Goal: Contribute content: Add original content to the website for others to see

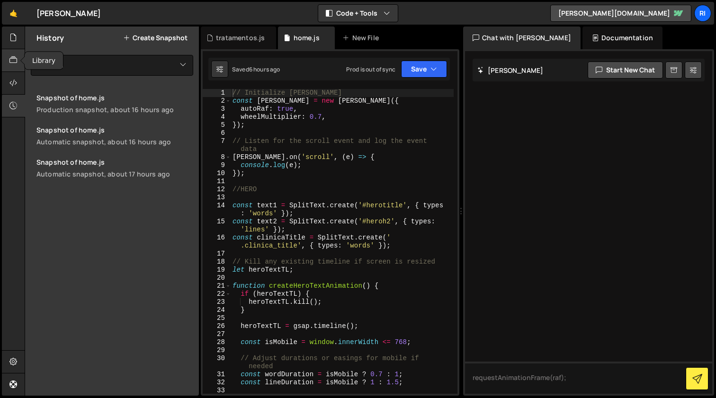
click at [14, 62] on icon at bounding box center [13, 60] width 8 height 10
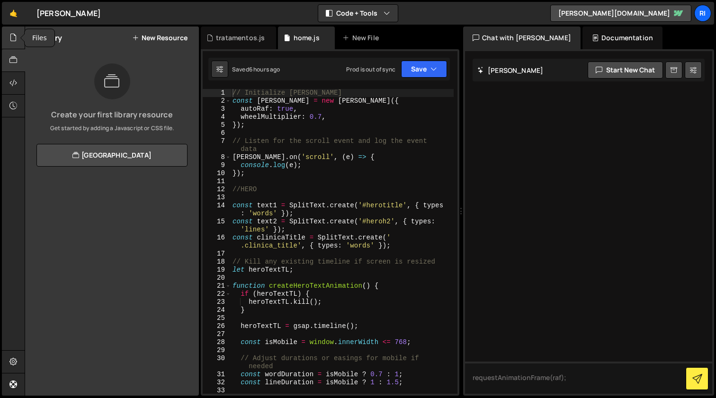
click at [12, 34] on icon at bounding box center [13, 37] width 8 height 10
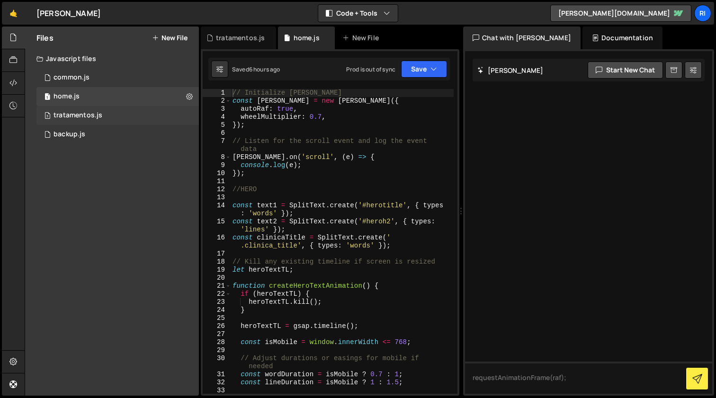
click at [91, 118] on div "tratamentos.js" at bounding box center [77, 115] width 49 height 9
click at [104, 118] on div "3 tratamentos.js 0" at bounding box center [117, 115] width 162 height 19
click at [101, 133] on div "1 backup.js 0" at bounding box center [117, 134] width 162 height 19
click at [104, 117] on div "3 tratamentos.js 0" at bounding box center [117, 115] width 162 height 19
click at [99, 94] on div "1 home.js 0" at bounding box center [117, 96] width 162 height 19
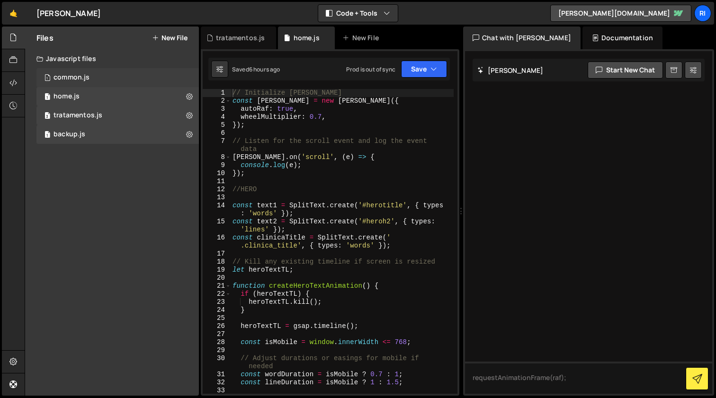
click at [99, 80] on div "1 common.js 0" at bounding box center [117, 77] width 162 height 19
click at [108, 119] on div "3 tratamentos.js 0" at bounding box center [117, 115] width 162 height 19
click at [116, 100] on div "1 home.js 0" at bounding box center [117, 96] width 162 height 19
click at [79, 94] on div "home.js" at bounding box center [66, 96] width 26 height 9
click at [239, 38] on div "tratamentos.js" at bounding box center [240, 37] width 49 height 9
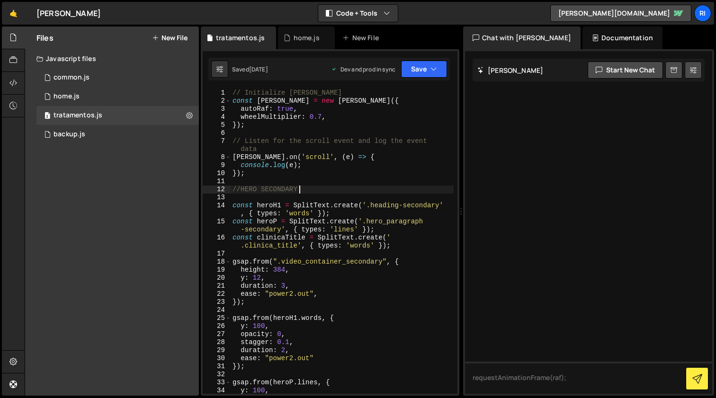
click at [362, 186] on div "// Initialize Lenis const lenis = new Lenis ({ autoRaf : true , wheelMultiplier…" at bounding box center [341, 249] width 223 height 321
click at [368, 172] on div "// Initialize Lenis const lenis = new Lenis ({ autoRaf : true , wheelMultiplier…" at bounding box center [341, 249] width 223 height 321
type textarea "requestAnimationFrame(raf);"
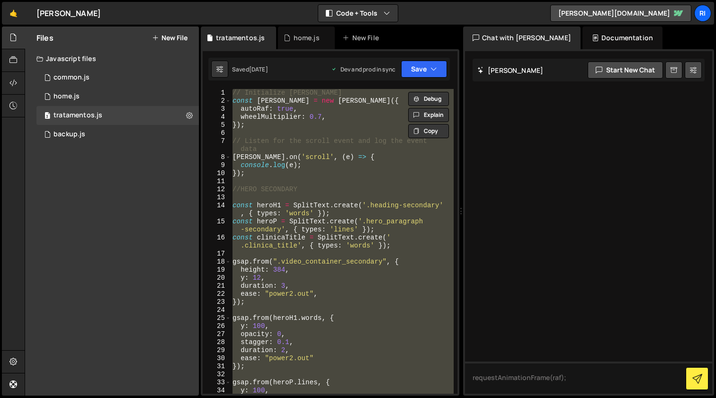
click at [135, 189] on div "Files New File Javascript files 1 common.js 0 1 home.js 0 3 tratamentos.js 0 1" at bounding box center [112, 211] width 174 height 369
click at [155, 35] on icon at bounding box center [155, 38] width 7 height 8
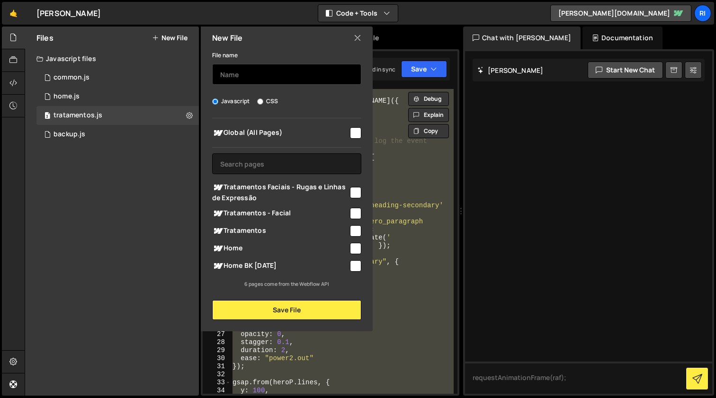
click at [259, 75] on input "text" at bounding box center [286, 74] width 149 height 21
type input "clinica"
click at [357, 36] on icon at bounding box center [358, 38] width 8 height 10
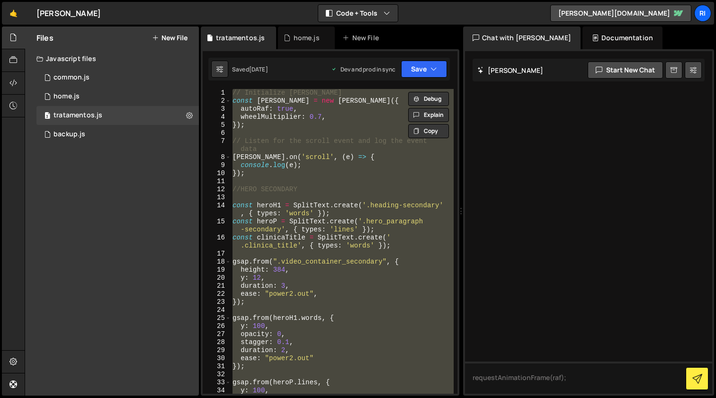
click at [124, 223] on div "Files New File Javascript files 1 common.js 0 1 home.js 0 3 tratamentos.js 0 1" at bounding box center [112, 211] width 174 height 369
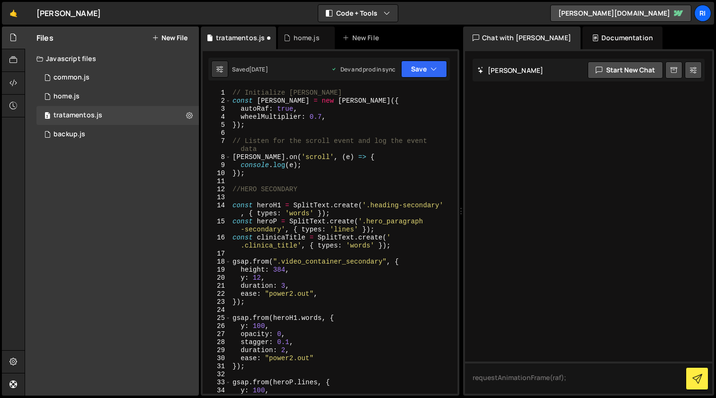
click at [421, 137] on div "// Initialize Lenis const lenis = new Lenis ({ autoRaf : true , wheelMultiplier…" at bounding box center [341, 249] width 223 height 321
click at [98, 198] on div "Files New File Javascript files 1 common.js 0 1 home.js 0 3 tratamentos.js 0 1" at bounding box center [112, 211] width 174 height 369
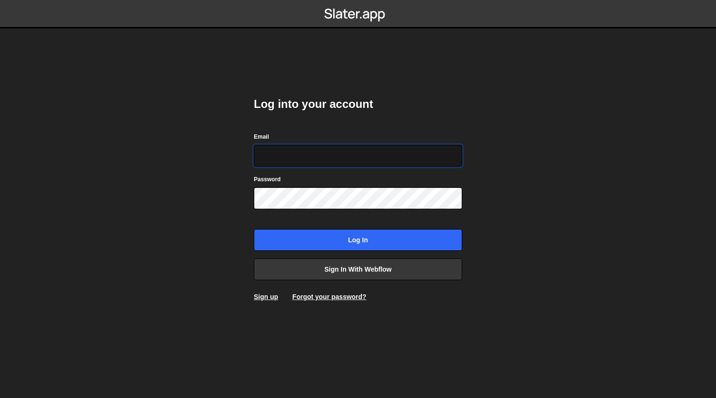
type input "ricardoseola@gmail.com"
click at [358, 240] on input "Log in" at bounding box center [358, 240] width 208 height 22
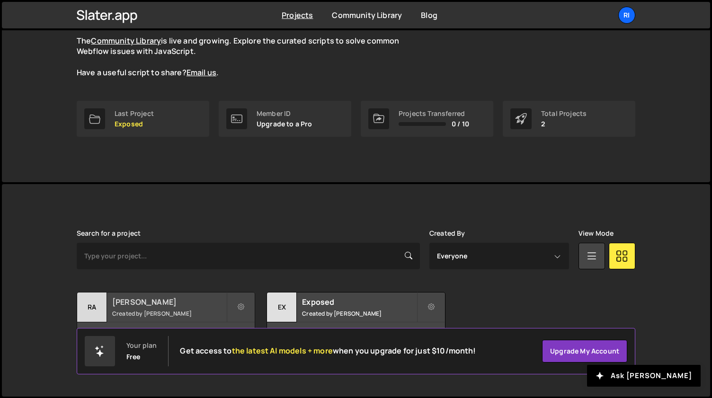
scroll to position [89, 0]
click at [186, 307] on div "[PERSON_NAME] Created by [PERSON_NAME]" at bounding box center [165, 307] width 177 height 29
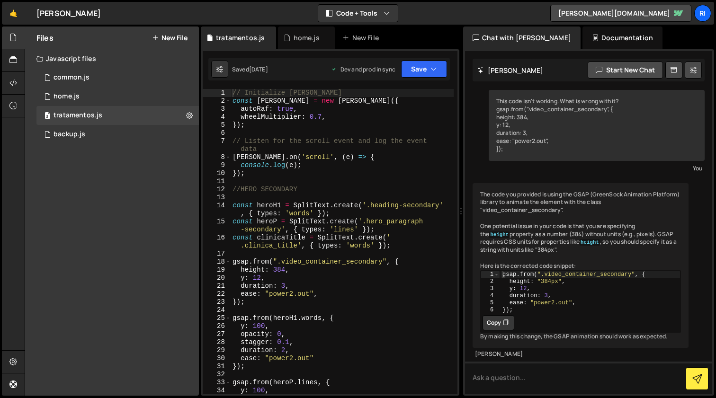
click at [173, 37] on button "New File" at bounding box center [169, 38] width 35 height 8
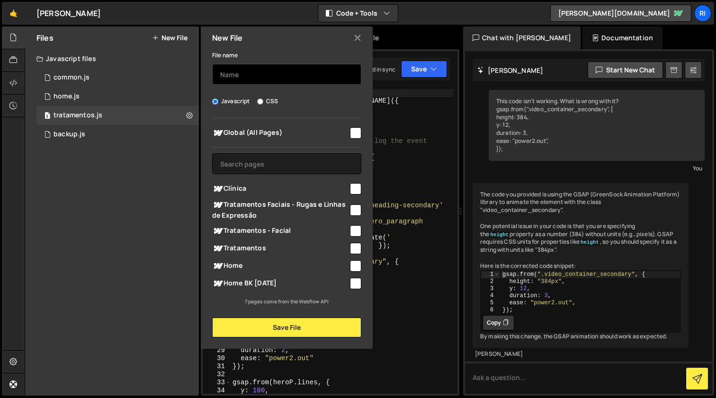
click at [257, 79] on input "text" at bounding box center [286, 74] width 149 height 21
type input "clinica"
click at [361, 189] on input "checkbox" at bounding box center [355, 188] width 11 height 11
checkbox input "true"
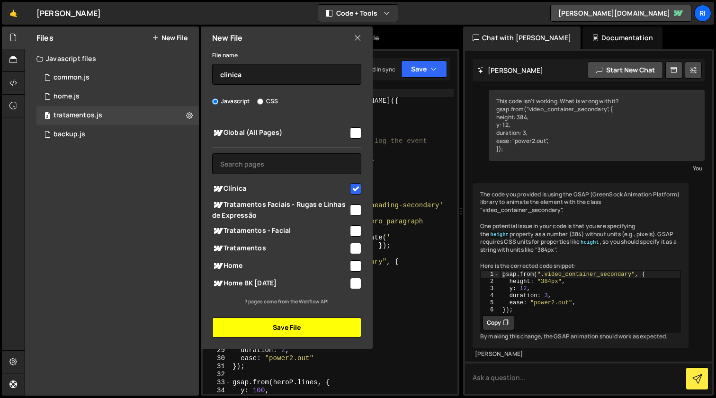
click at [307, 335] on button "Save File" at bounding box center [286, 328] width 149 height 20
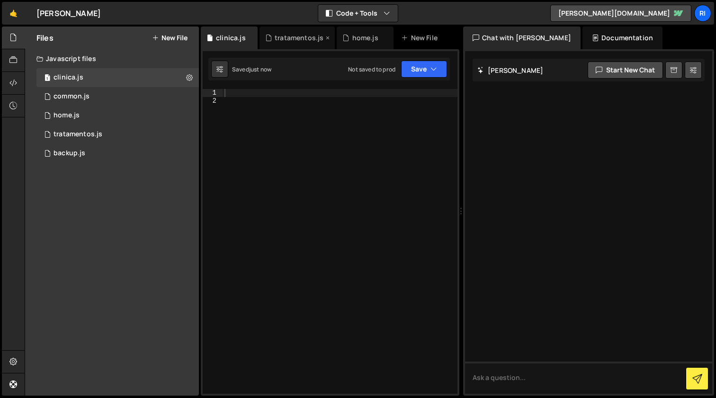
click at [289, 34] on div "tratamentos.js" at bounding box center [299, 37] width 49 height 9
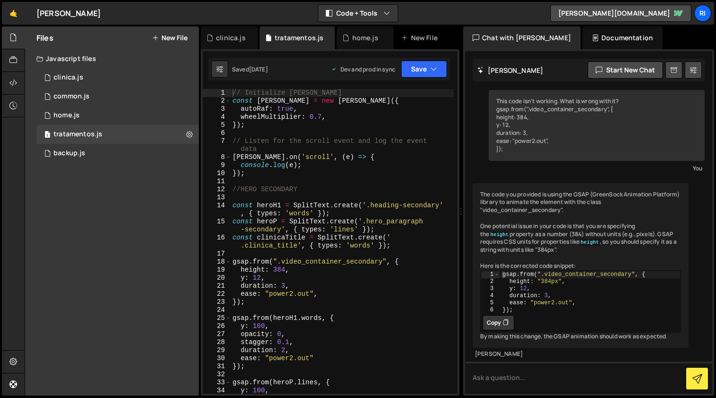
scroll to position [22, 0]
click at [354, 252] on div "// Initialize Lenis const lenis = new Lenis ({ autoRaf : true , wheelMultiplier…" at bounding box center [341, 249] width 223 height 321
type textarea "requestAnimationFrame(raf);"
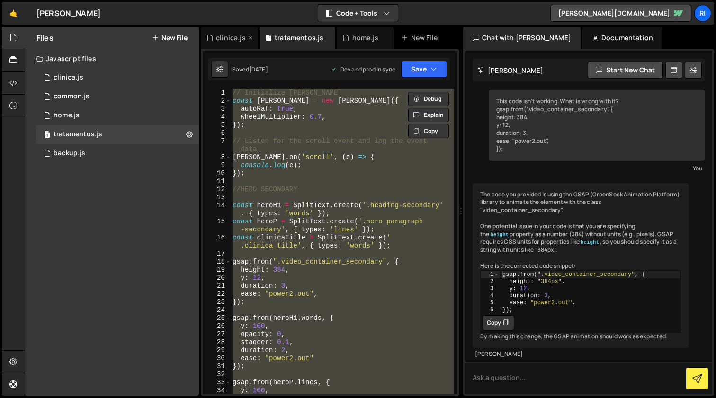
click at [222, 38] on div "clinica.js" at bounding box center [231, 37] width 30 height 9
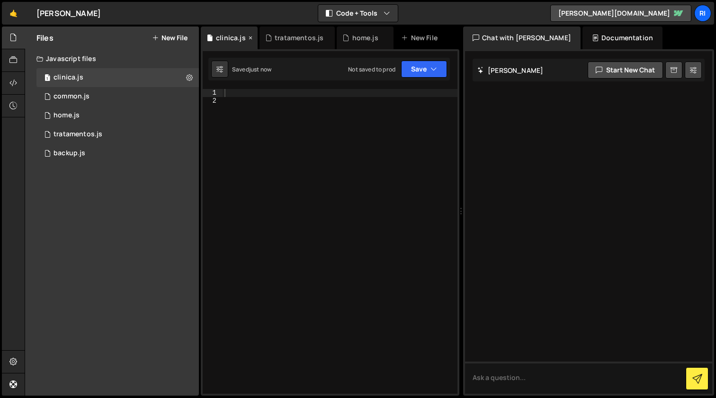
scroll to position [0, 0]
click at [310, 199] on div at bounding box center [339, 249] width 235 height 321
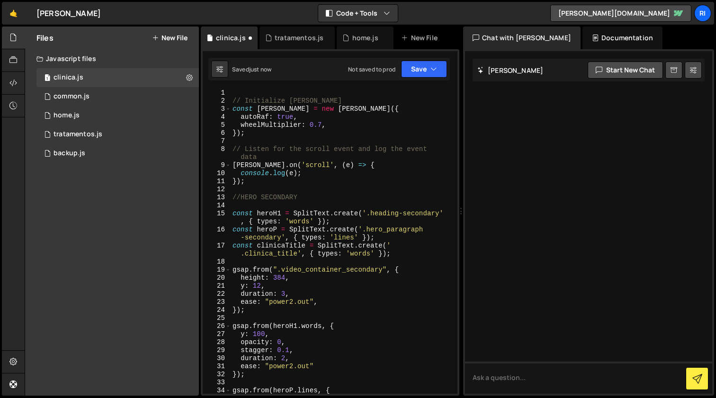
click at [225, 97] on div "2" at bounding box center [217, 101] width 28 height 8
drag, startPoint x: 223, startPoint y: 105, endPoint x: 218, endPoint y: 106, distance: 5.3
click at [223, 105] on div "2" at bounding box center [217, 101] width 28 height 8
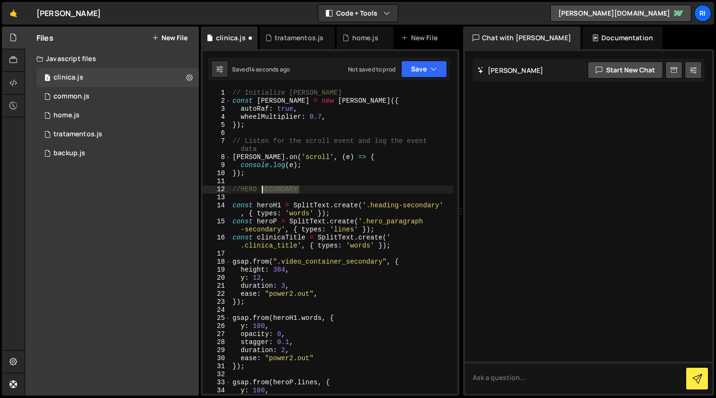
drag, startPoint x: 275, startPoint y: 187, endPoint x: 263, endPoint y: 189, distance: 11.4
click at [263, 189] on div "// Initialize Lenis const lenis = new Lenis ({ autoRaf : true , wheelMultiplier…" at bounding box center [341, 249] width 223 height 321
click at [341, 175] on div "// Initialize Lenis const lenis = new Lenis ({ autoRaf : true , wheelMultiplier…" at bounding box center [341, 249] width 223 height 321
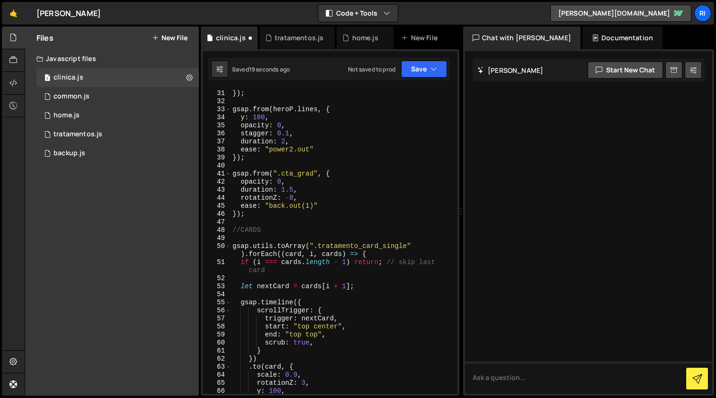
scroll to position [276, 0]
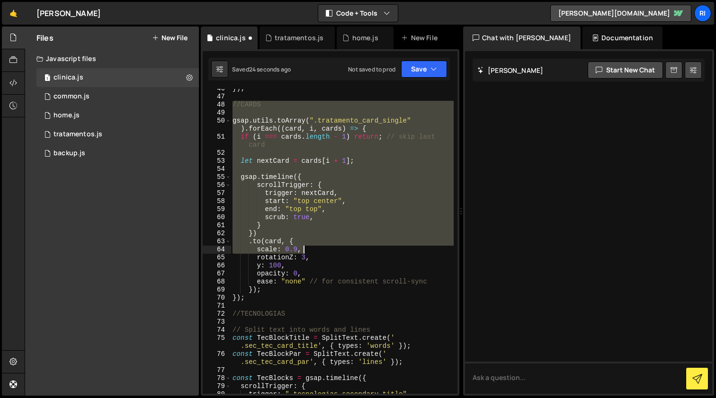
drag, startPoint x: 232, startPoint y: 229, endPoint x: 310, endPoint y: 251, distance: 80.2
click at [310, 251] on div "}) ; //CARDS gsap . utils . toArray ( ".tratamento_card_single" ) . forEach (( …" at bounding box center [341, 245] width 223 height 321
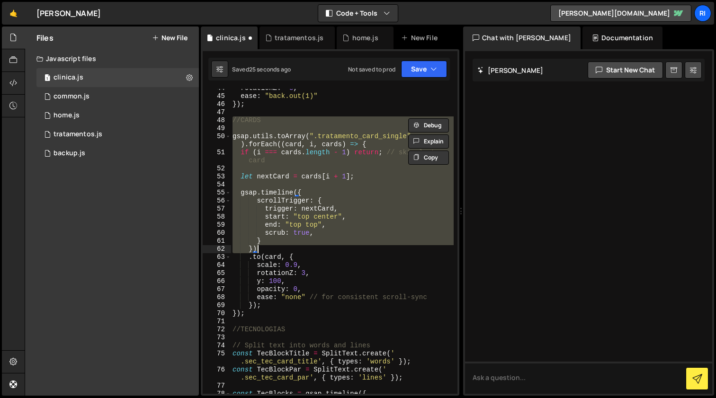
scroll to position [382, 0]
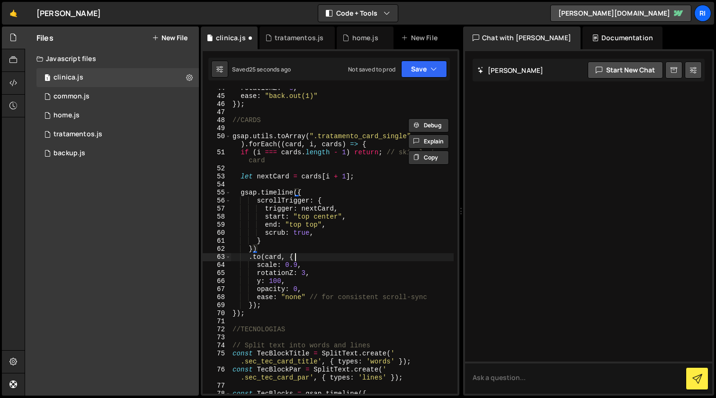
click at [358, 261] on div "rotationZ : - 8 , ease : "back.out(1)" }) ; //CARDS gsap . utils . toArray ( ".…" at bounding box center [341, 244] width 223 height 321
type textarea ".to(card, {"
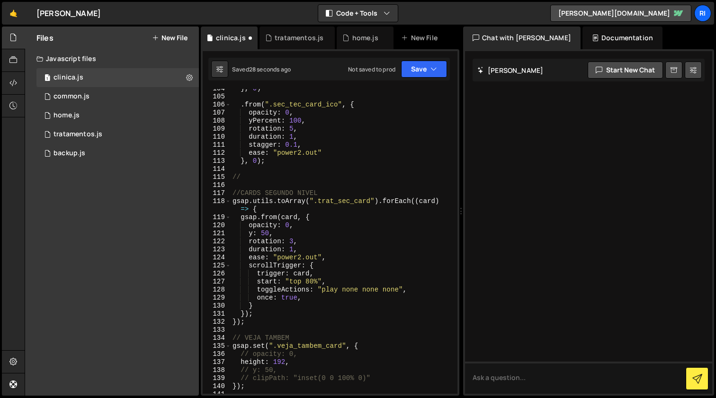
scroll to position [0, 0]
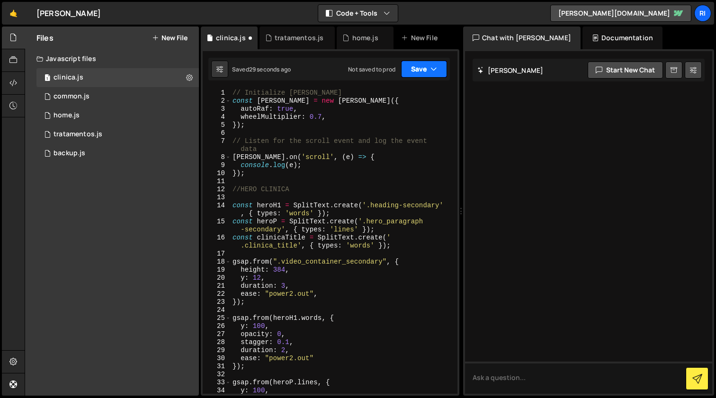
click at [414, 71] on button "Save" at bounding box center [424, 69] width 46 height 17
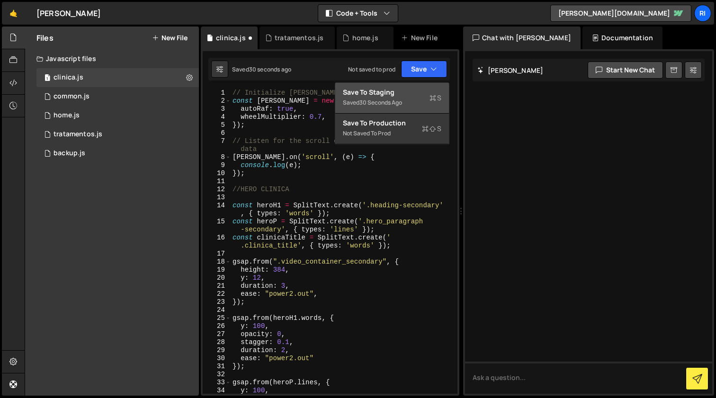
click at [388, 98] on div "Saved 30 seconds ago" at bounding box center [392, 102] width 98 height 11
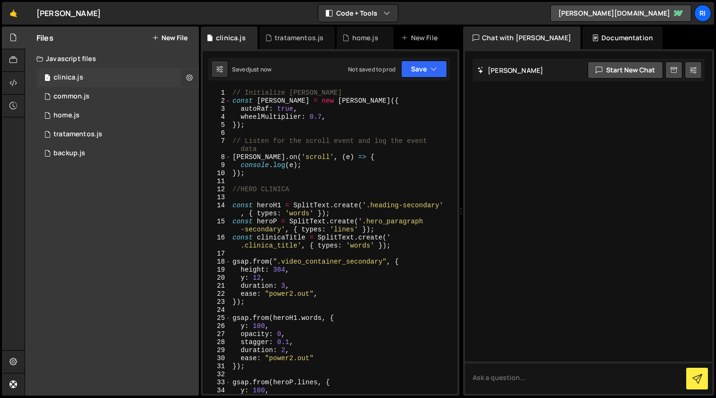
click at [191, 73] on icon at bounding box center [189, 77] width 7 height 9
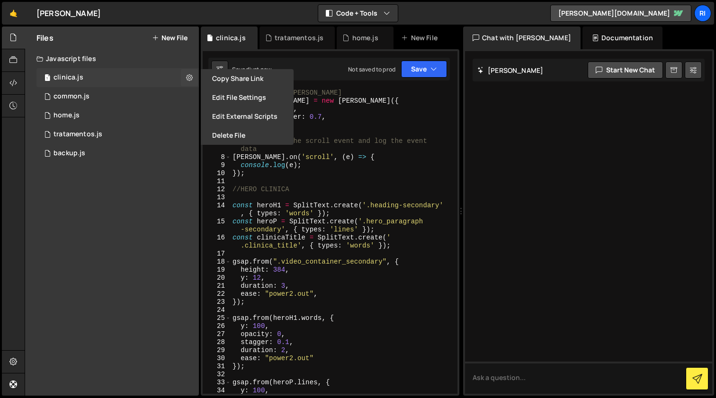
click at [96, 75] on div "1 clinica.js 0" at bounding box center [117, 77] width 162 height 19
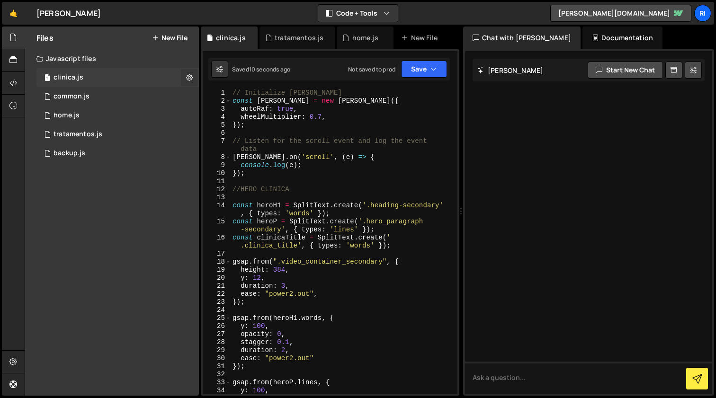
click at [186, 78] on icon at bounding box center [189, 77] width 7 height 9
type input "clinica"
radio input "true"
checkbox input "true"
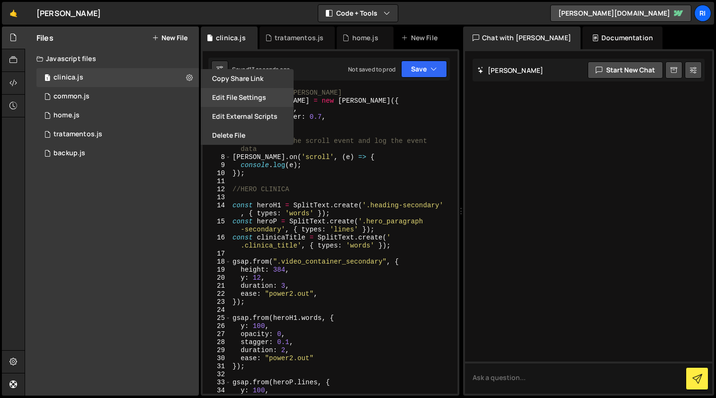
click at [242, 97] on button "Edit File Settings" at bounding box center [247, 97] width 93 height 19
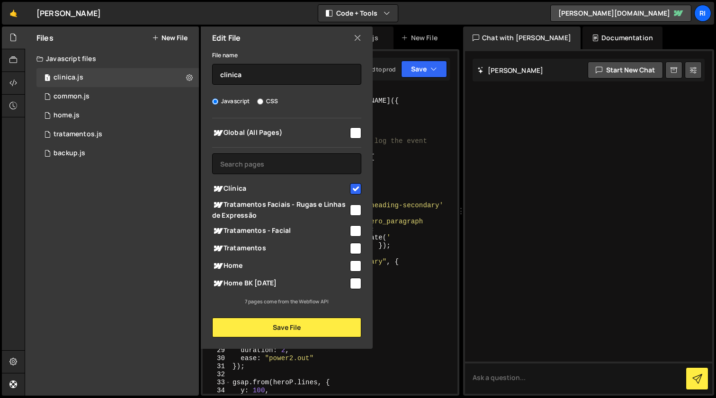
click at [355, 41] on icon at bounding box center [358, 38] width 8 height 10
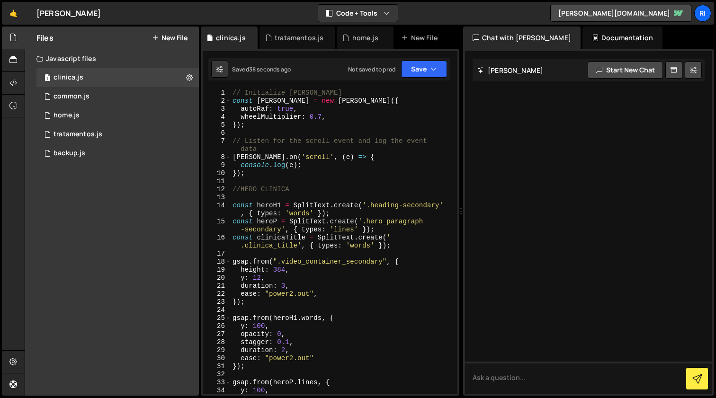
click at [392, 204] on div "// Initialize Lenis const lenis = new Lenis ({ autoRaf : true , wheelMultiplier…" at bounding box center [341, 249] width 223 height 321
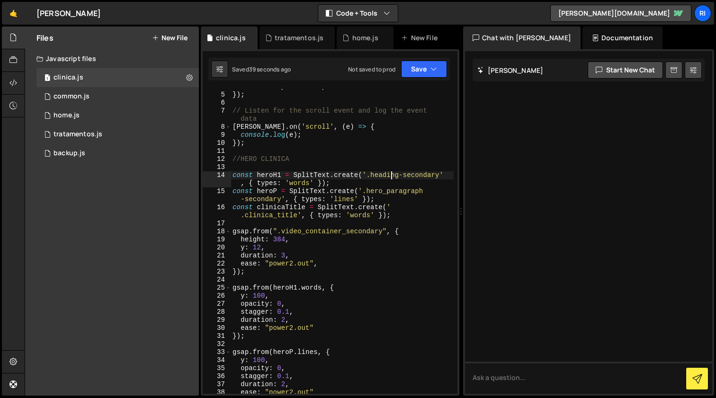
scroll to position [43, 0]
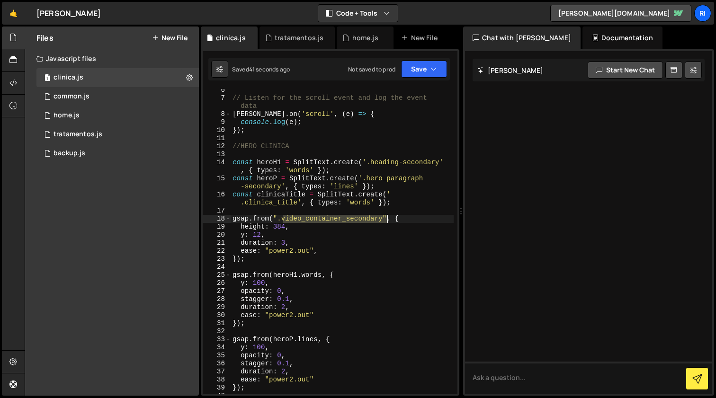
drag, startPoint x: 282, startPoint y: 220, endPoint x: 389, endPoint y: 220, distance: 107.4
click at [387, 217] on div "// Listen for the scroll event and log the event data lenis . on ( 'scroll' , (…" at bounding box center [341, 246] width 223 height 321
paste textarea "clinica_hero_back_img"
type textarea "gsap.from(".clinica_hero_back_img", {"
click at [376, 264] on div "// Listen for the scroll event and log the event data lenis . on ( 'scroll' , (…" at bounding box center [341, 246] width 223 height 321
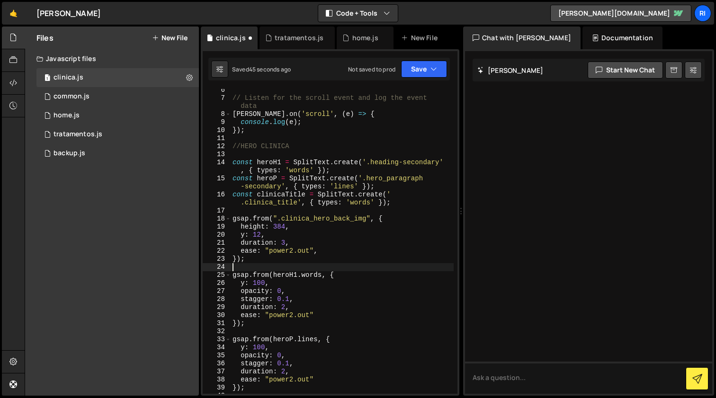
scroll to position [0, 0]
click at [415, 70] on button "Save" at bounding box center [424, 69] width 46 height 17
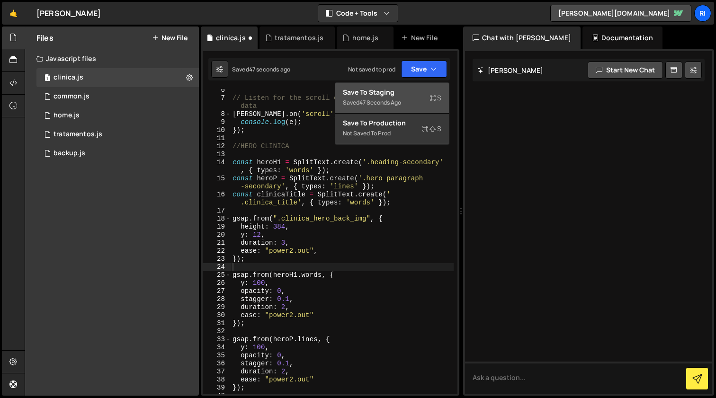
click at [388, 99] on div "47 seconds ago" at bounding box center [380, 102] width 42 height 8
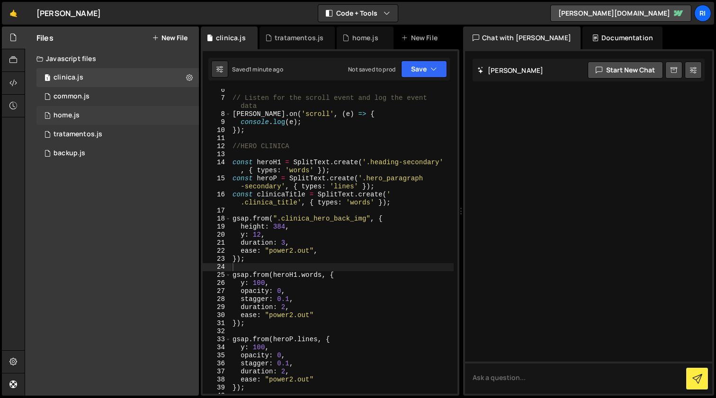
click at [109, 121] on div "1 home.js 0" at bounding box center [117, 115] width 162 height 19
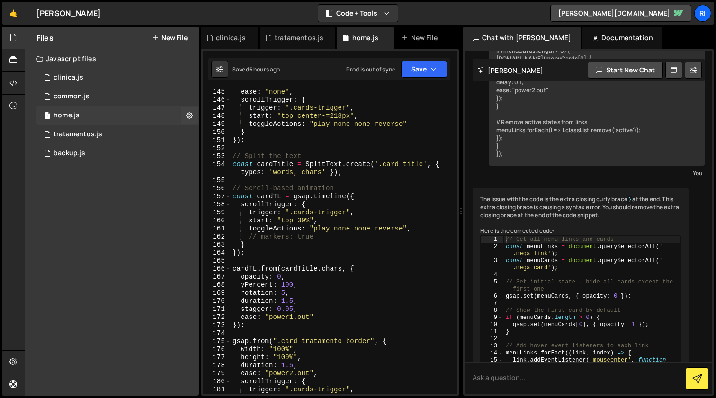
scroll to position [1231, 0]
click at [115, 135] on div "1 tratamentos.js 0" at bounding box center [117, 134] width 162 height 19
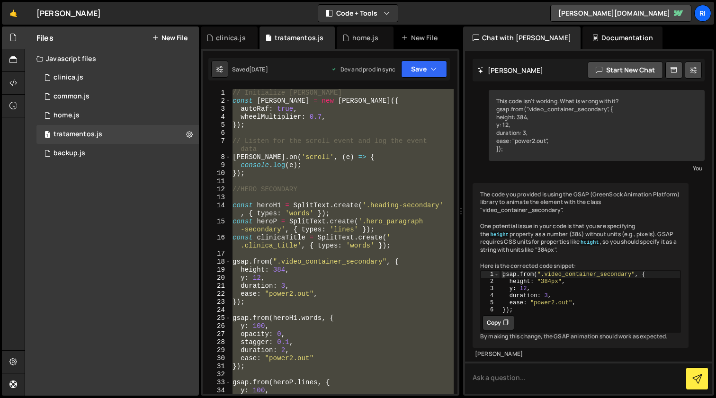
scroll to position [0, 0]
click at [352, 140] on div "// Initialize Lenis const lenis = new Lenis ({ autoRaf : true , wheelMultiplier…" at bounding box center [341, 241] width 223 height 305
type textarea "// Listen for the scroll event and log the event data"
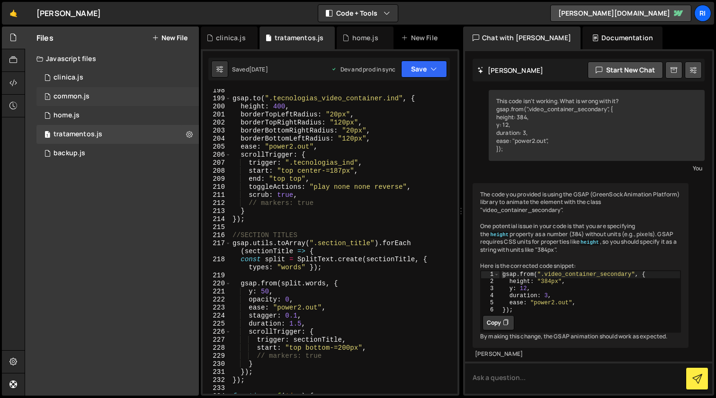
scroll to position [1660, 0]
click at [88, 100] on div "common.js" at bounding box center [71, 96] width 36 height 9
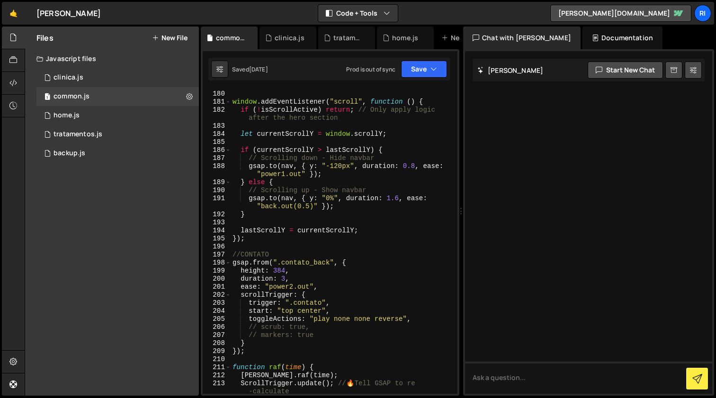
scroll to position [1608, 0]
click at [69, 120] on div "1 home.js 0" at bounding box center [117, 115] width 162 height 19
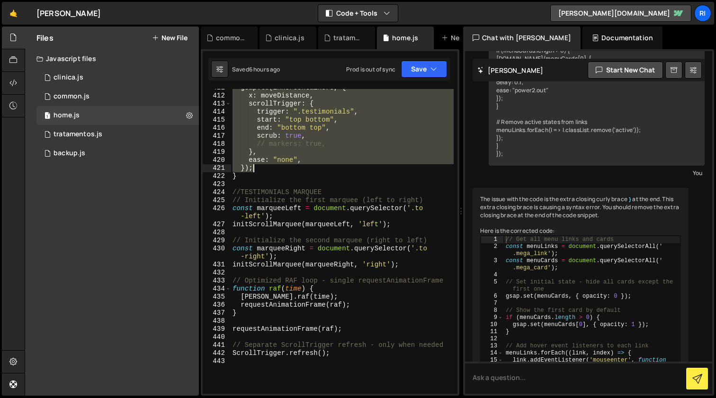
scroll to position [3495, 0]
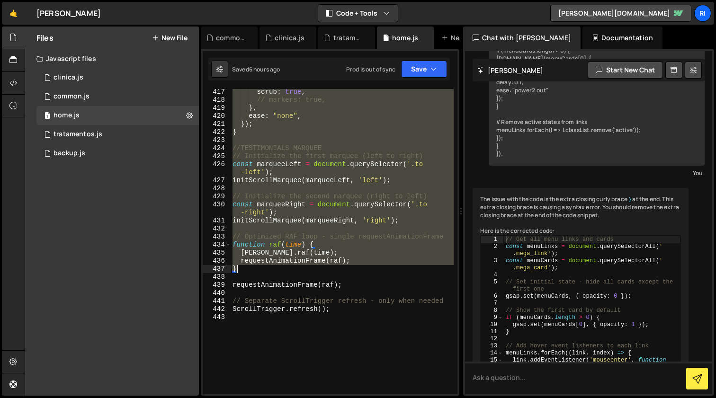
drag, startPoint x: 231, startPoint y: 130, endPoint x: 403, endPoint y: 271, distance: 221.9
click at [403, 271] on div "scrub : true , // markers: true, } , ease : "none" , }) ; } //TESTIMONIALS MARQ…" at bounding box center [341, 248] width 223 height 321
type textarea "requestAnimationFrame(raf); }"
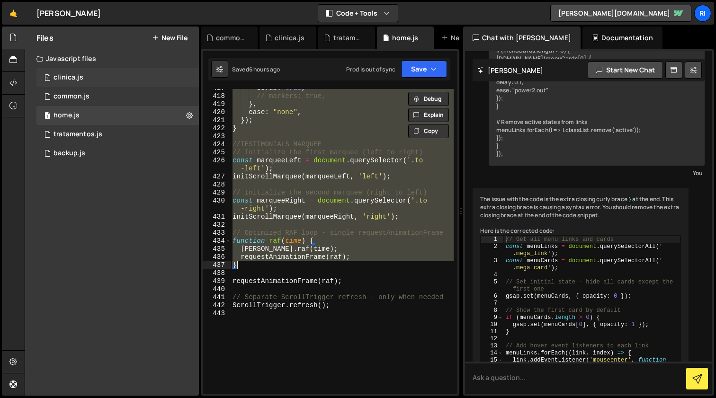
click at [85, 78] on div "1 clinica.js 0" at bounding box center [117, 77] width 162 height 19
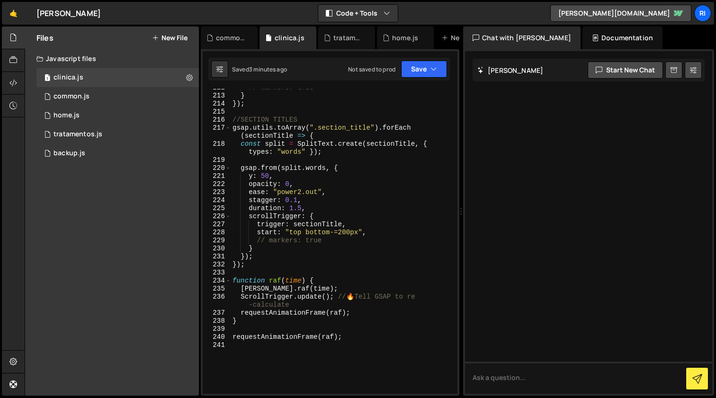
type textarea "});"
click at [278, 268] on div "// markers: true } }) ; //SECTION TITLES gsap . utils . toArray ( ".section_tit…" at bounding box center [341, 244] width 223 height 321
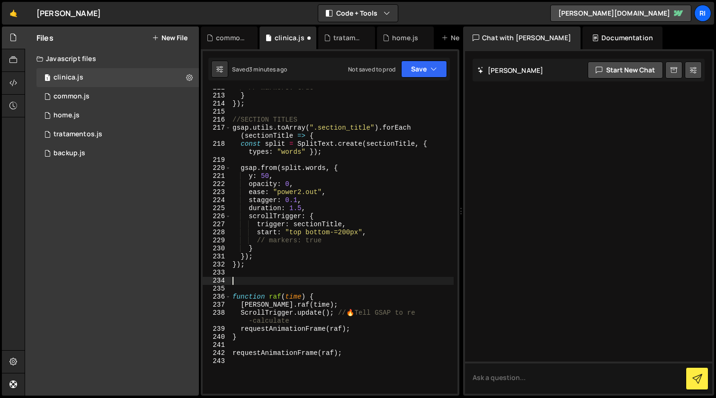
paste textarea "}"
type textarea "}"
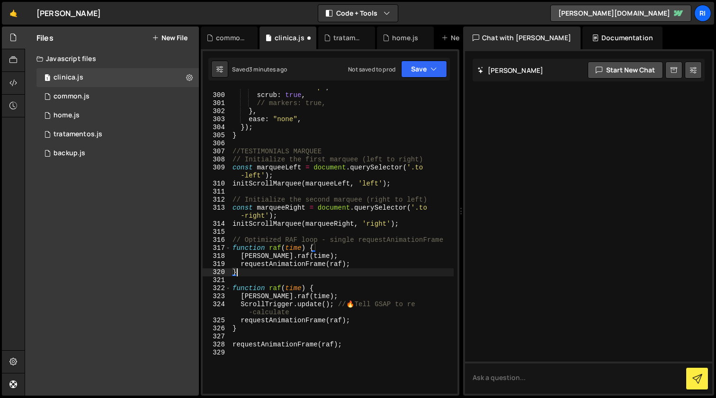
click at [256, 275] on div "end : "bottom top" , scrub : true , // markers: true, } , ease : "none" , }) ; …" at bounding box center [341, 243] width 223 height 321
click at [250, 281] on div "end : "bottom top" , scrub : true , // markers: true, } , ease : "none" , }) ; …" at bounding box center [341, 243] width 223 height 321
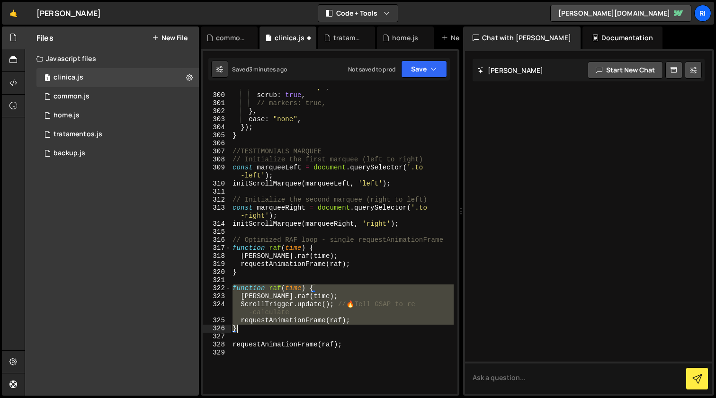
drag, startPoint x: 231, startPoint y: 288, endPoint x: 381, endPoint y: 330, distance: 155.4
click at [381, 330] on div "end : "bottom top" , scrub : true , // markers: true, } , ease : "none" , }) ; …" at bounding box center [341, 243] width 223 height 321
type textarea "requestAnimationFrame(raf); }"
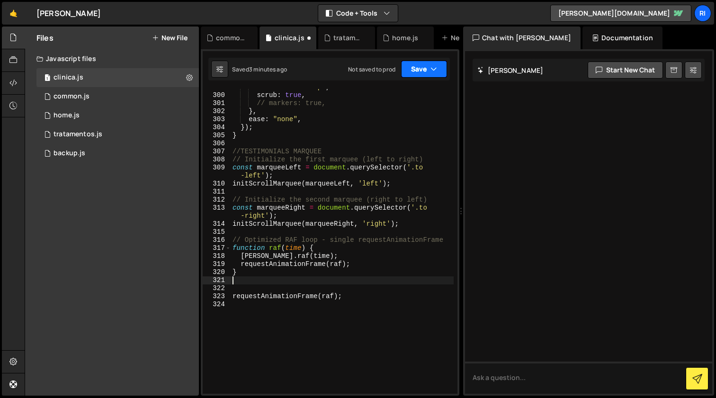
click at [419, 64] on button "Save" at bounding box center [424, 69] width 46 height 17
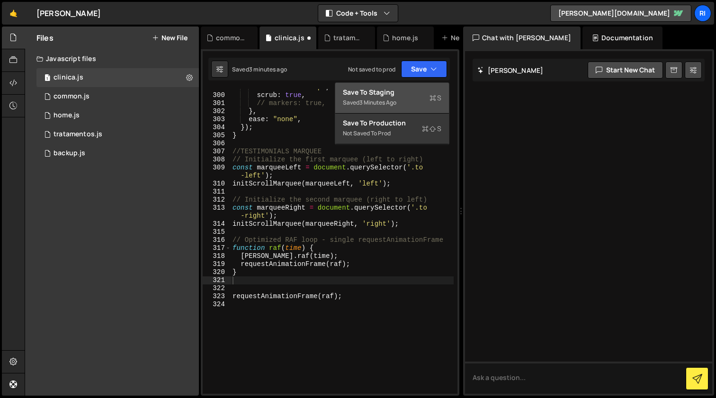
click at [396, 93] on div "Save to Staging S" at bounding box center [392, 92] width 98 height 9
